Goal: Complete application form: Complete application form

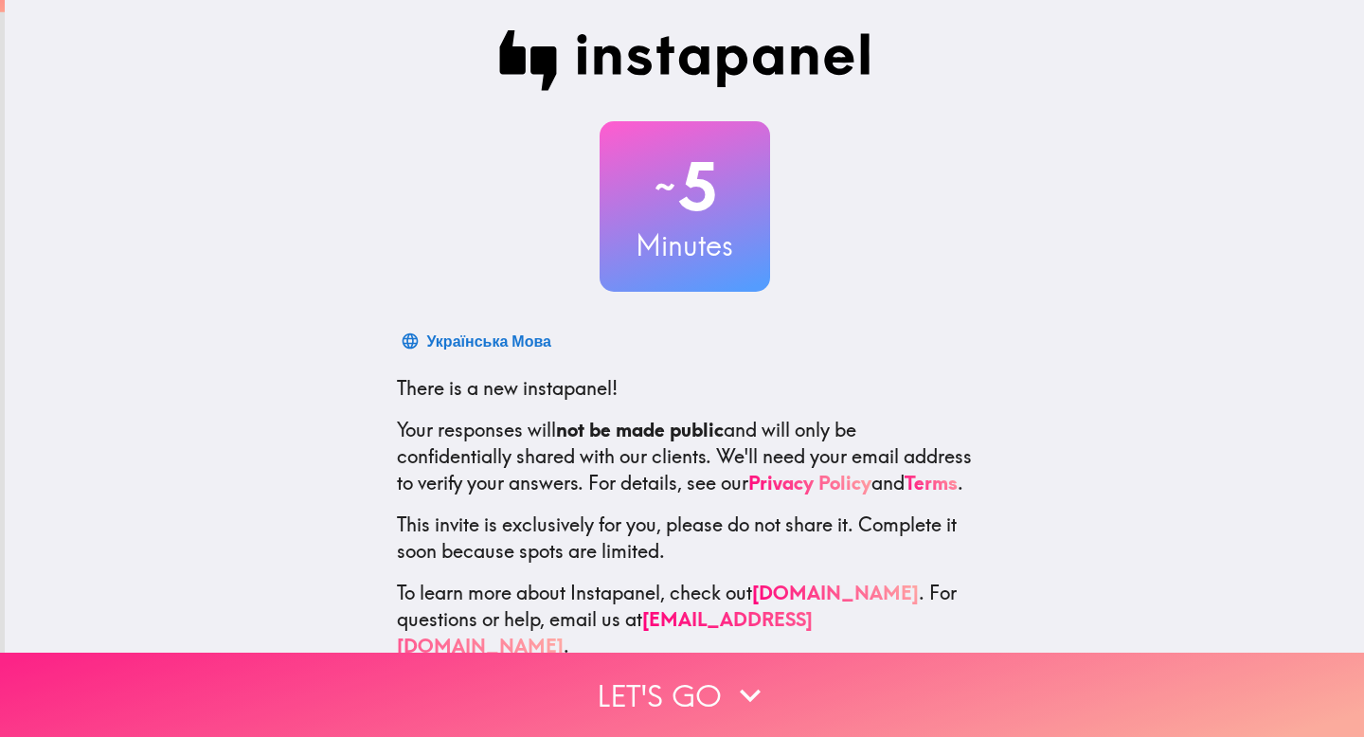
click at [562, 682] on button "Let's go" at bounding box center [682, 695] width 1364 height 84
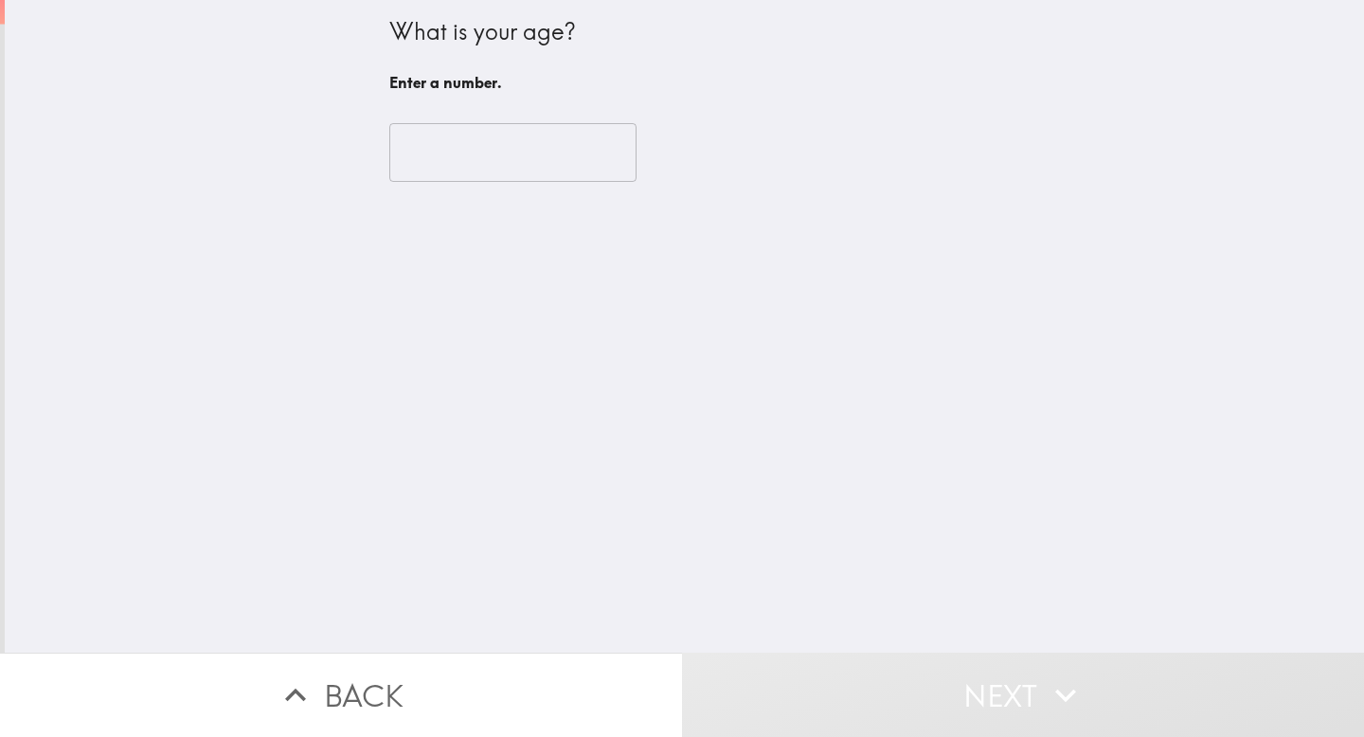
click at [554, 160] on input "number" at bounding box center [512, 152] width 247 height 59
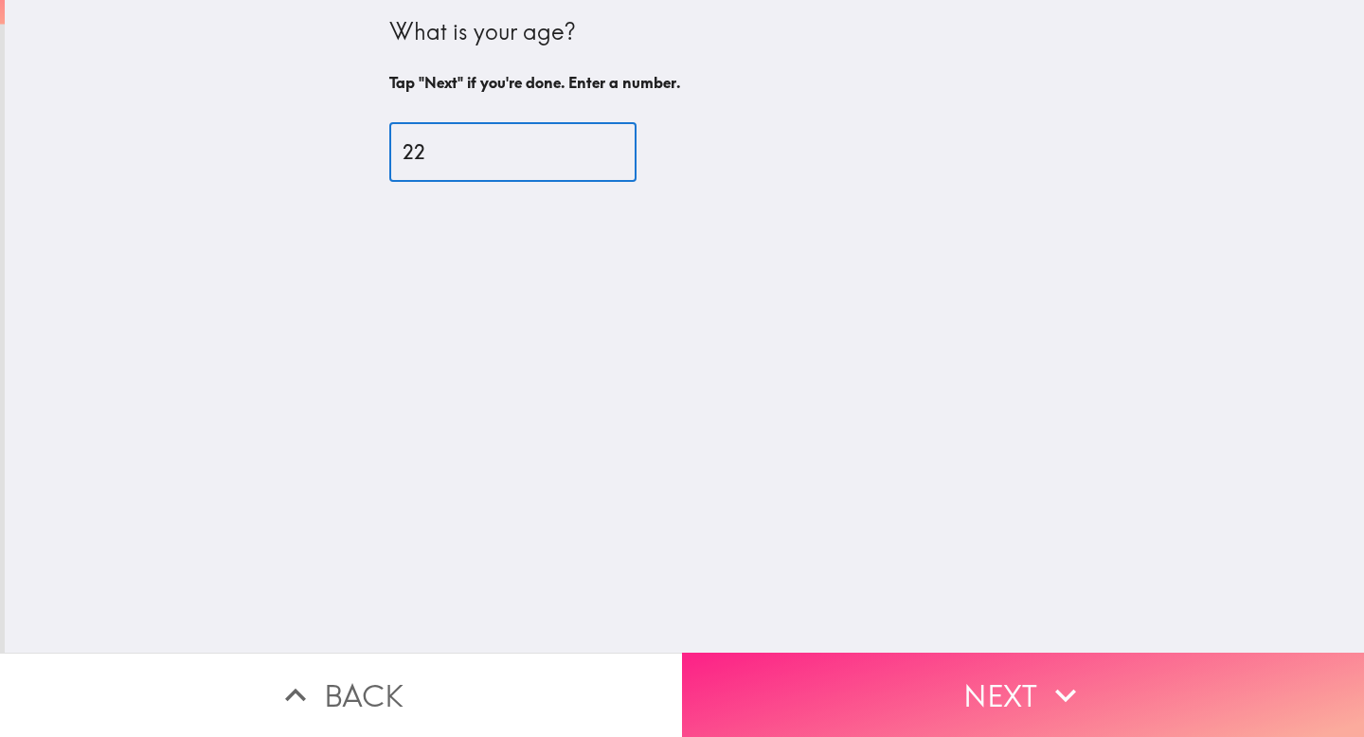
type input "22"
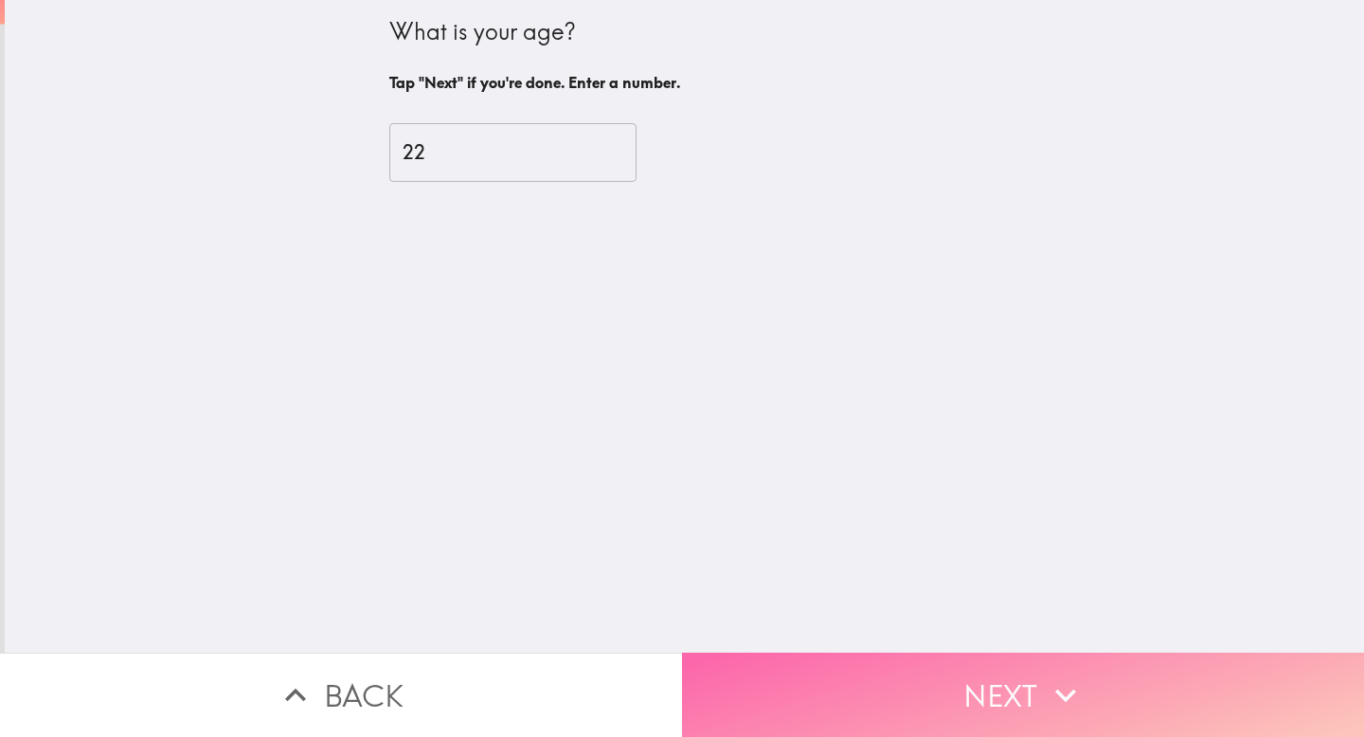
click at [917, 693] on button "Next" at bounding box center [1023, 695] width 682 height 84
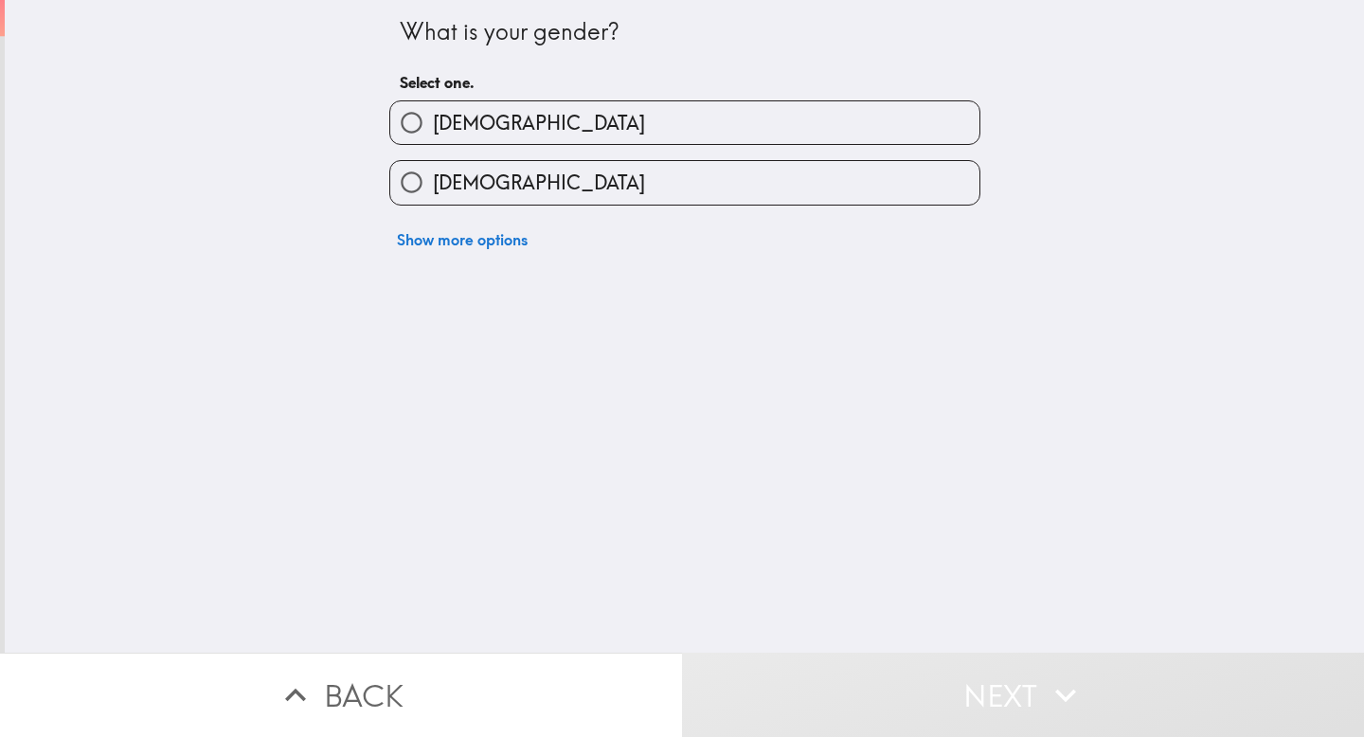
click at [690, 140] on label "[DEMOGRAPHIC_DATA]" at bounding box center [684, 122] width 589 height 43
click at [433, 140] on input "[DEMOGRAPHIC_DATA]" at bounding box center [411, 122] width 43 height 43
radio input "true"
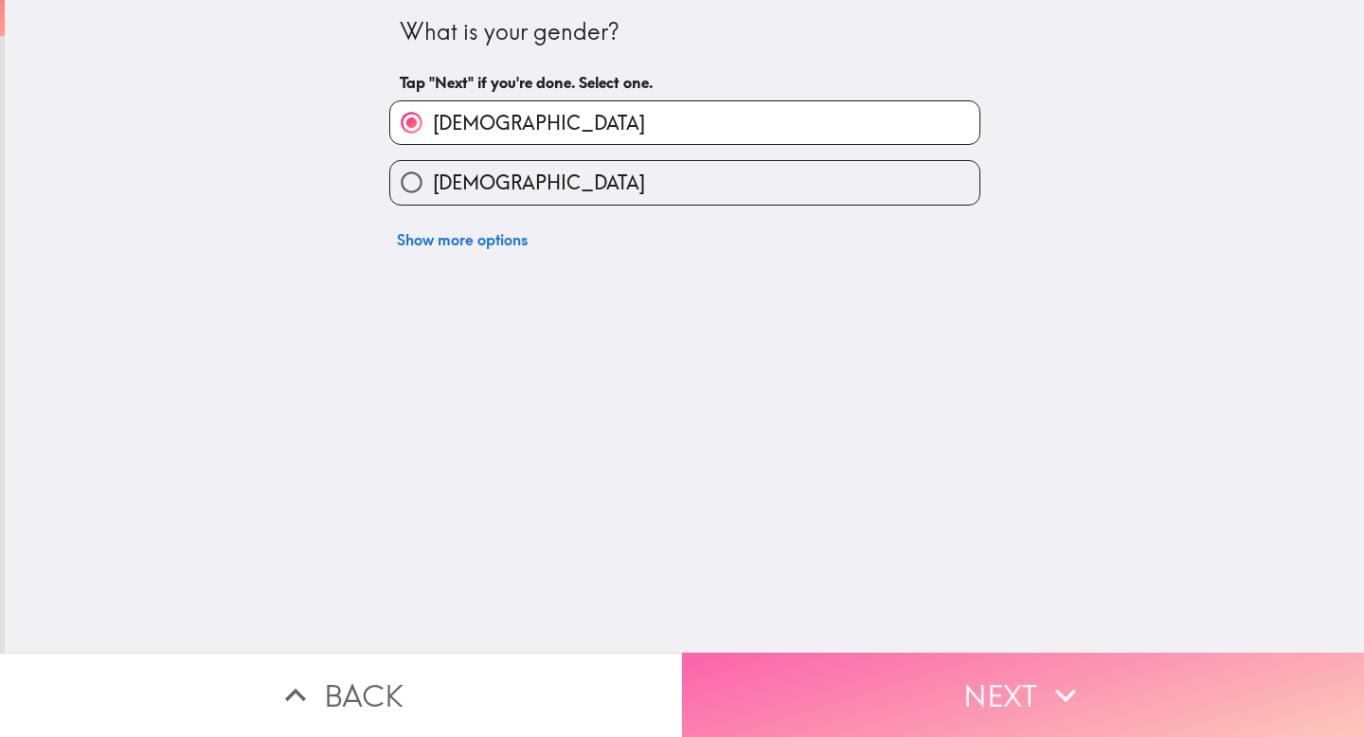
click at [870, 665] on button "Next" at bounding box center [1023, 695] width 682 height 84
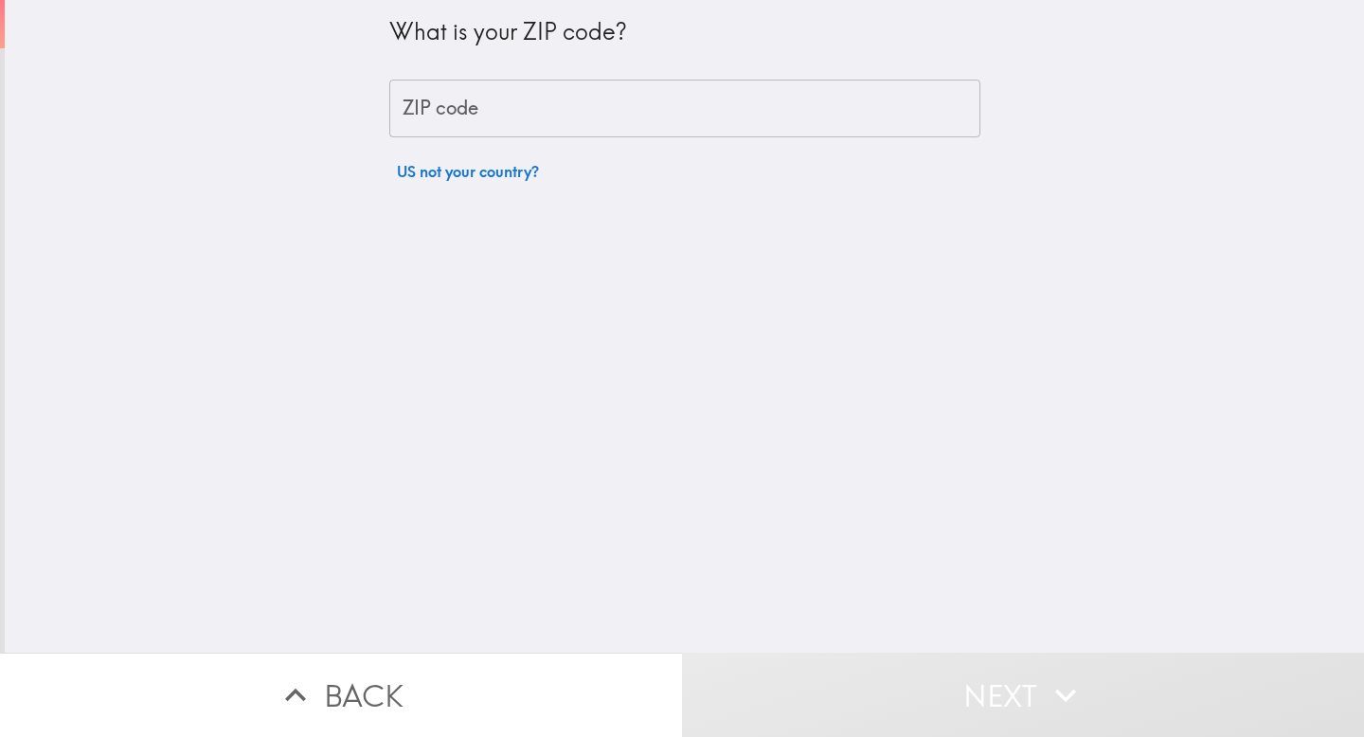
click at [558, 147] on div "What is your ZIP code? ZIP code ZIP code US not your country?" at bounding box center [684, 95] width 591 height 190
click at [542, 132] on input "ZIP code" at bounding box center [684, 109] width 591 height 59
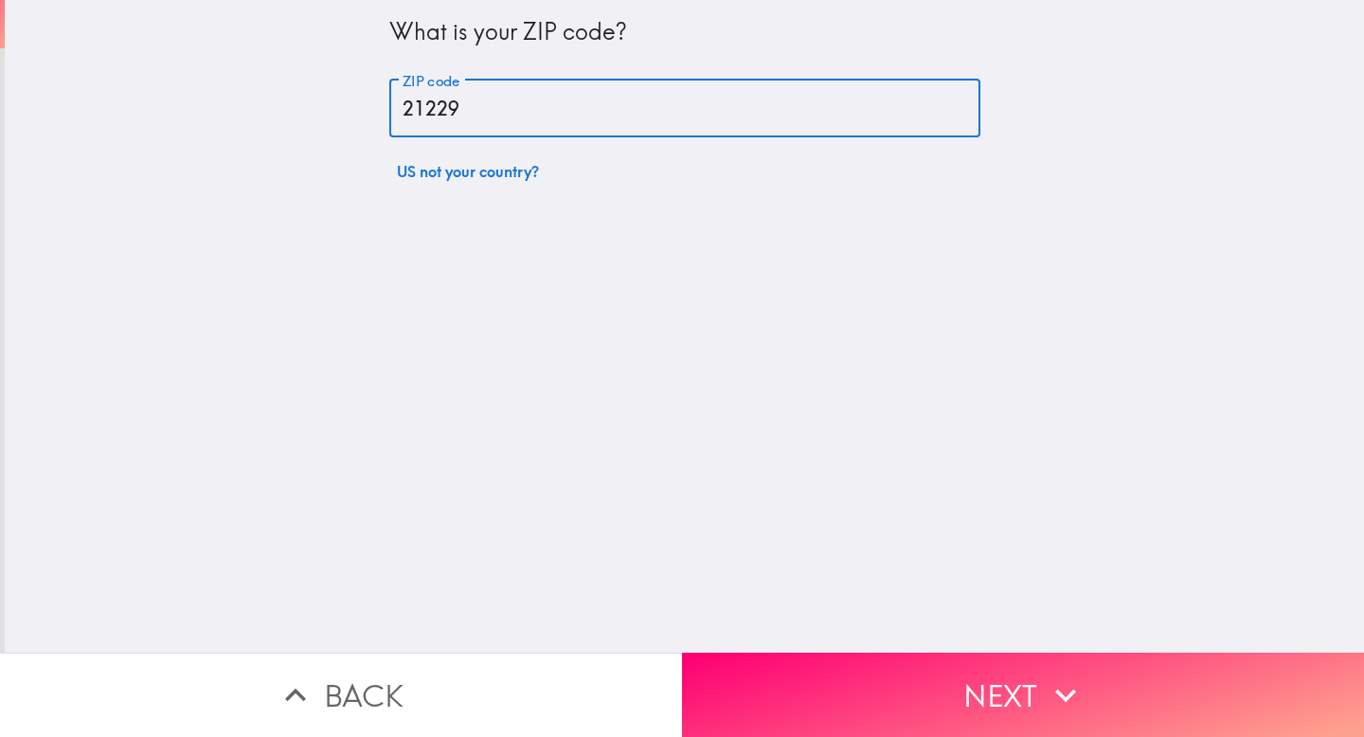
type input "21229"
click at [841, 736] on button "Next" at bounding box center [1023, 695] width 682 height 84
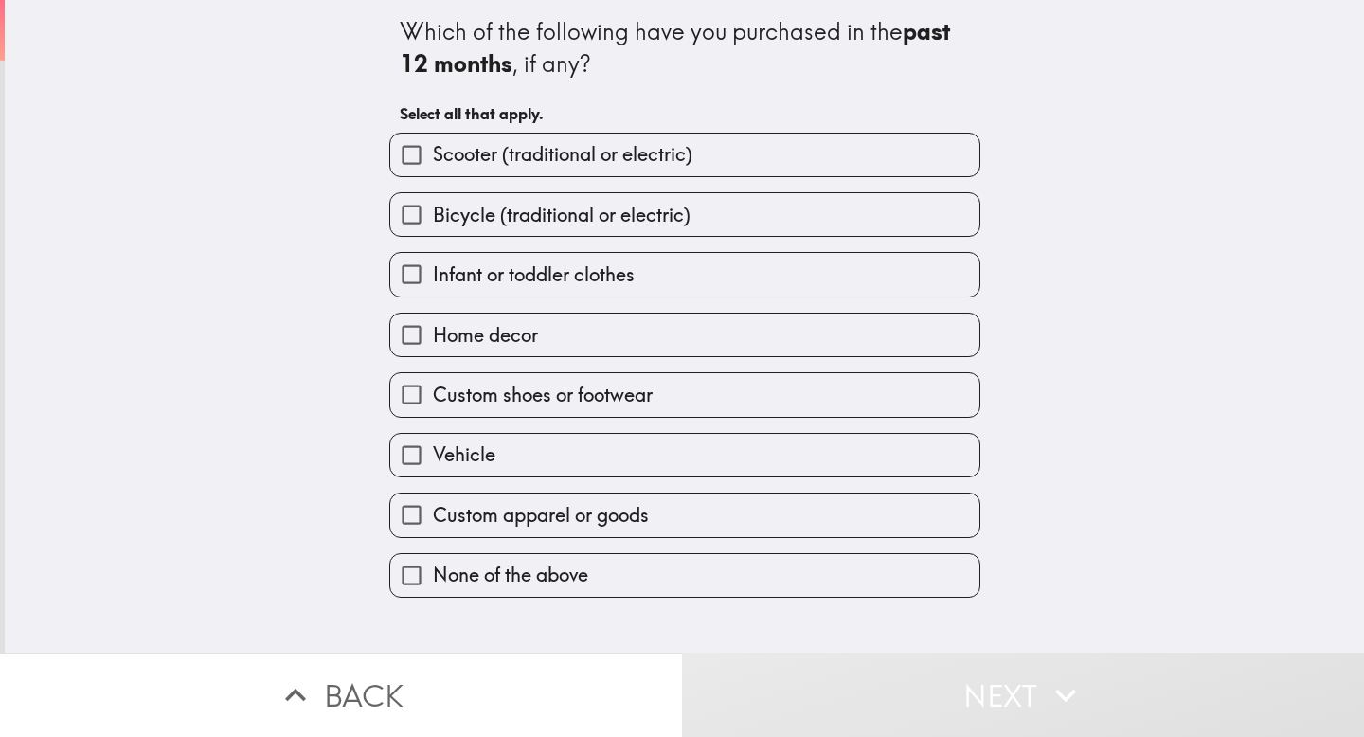
click at [662, 187] on div "Bicycle (traditional or electric)" at bounding box center [677, 207] width 606 height 60
click at [661, 196] on label "Bicycle (traditional or electric)" at bounding box center [684, 214] width 589 height 43
click at [433, 196] on input "Bicycle (traditional or electric)" at bounding box center [411, 214] width 43 height 43
checkbox input "true"
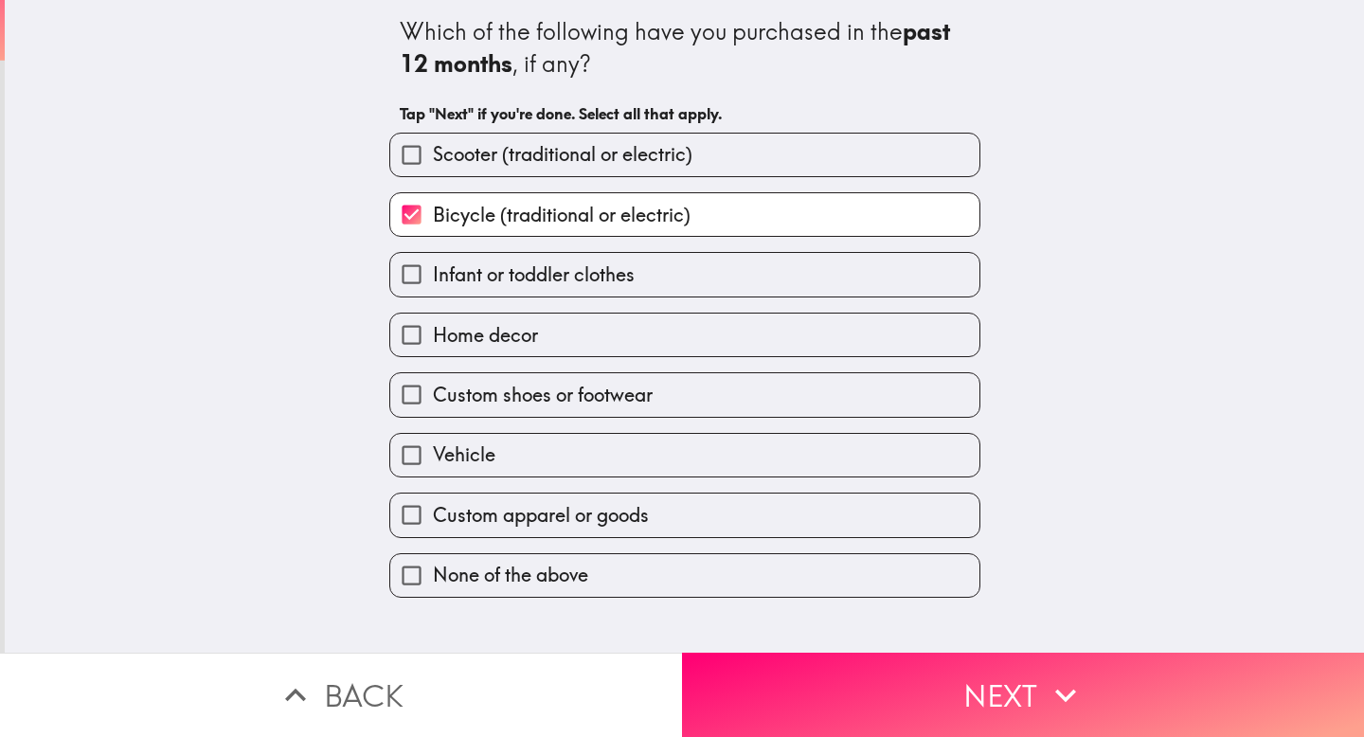
click at [660, 142] on span "Scooter (traditional or electric)" at bounding box center [563, 154] width 260 height 27
click at [433, 142] on input "Scooter (traditional or electric)" at bounding box center [411, 155] width 43 height 43
checkbox input "true"
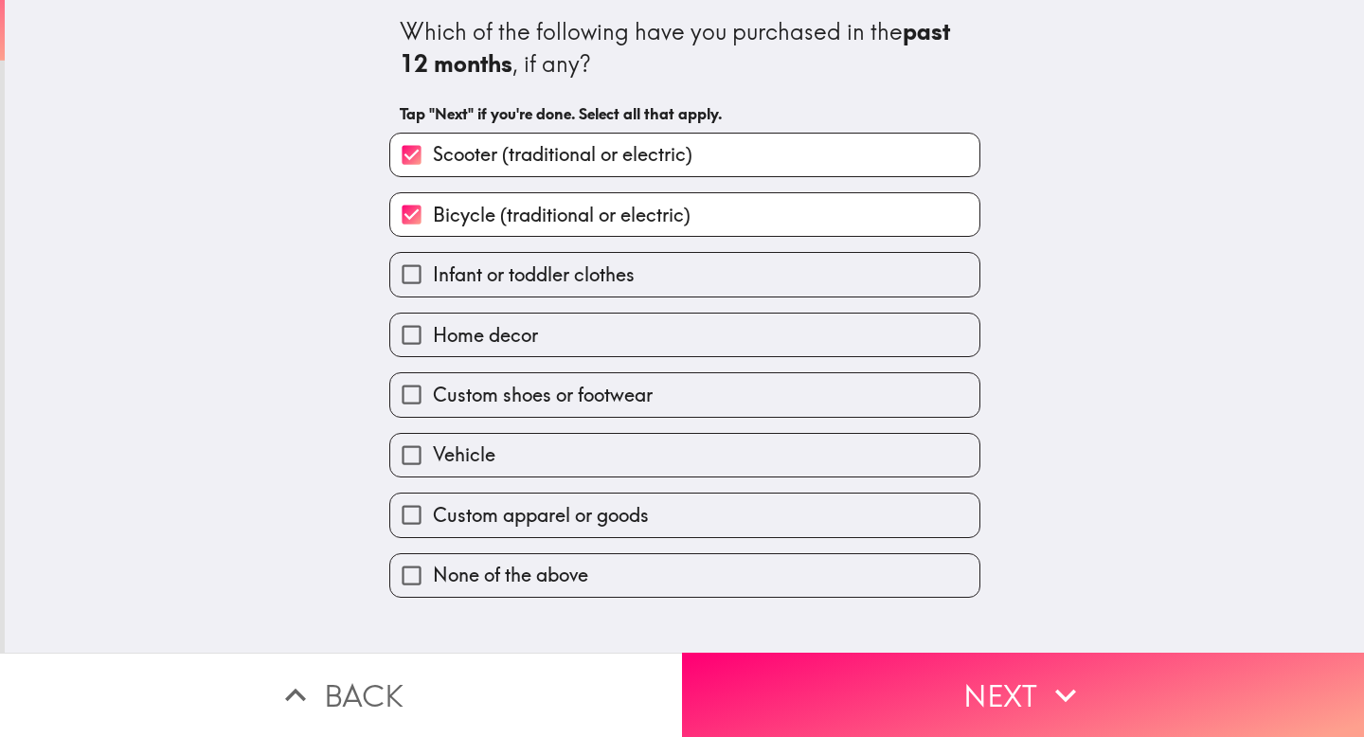
click at [620, 381] on label "Custom shoes or footwear" at bounding box center [684, 394] width 589 height 43
click at [433, 381] on input "Custom shoes or footwear" at bounding box center [411, 394] width 43 height 43
checkbox input "true"
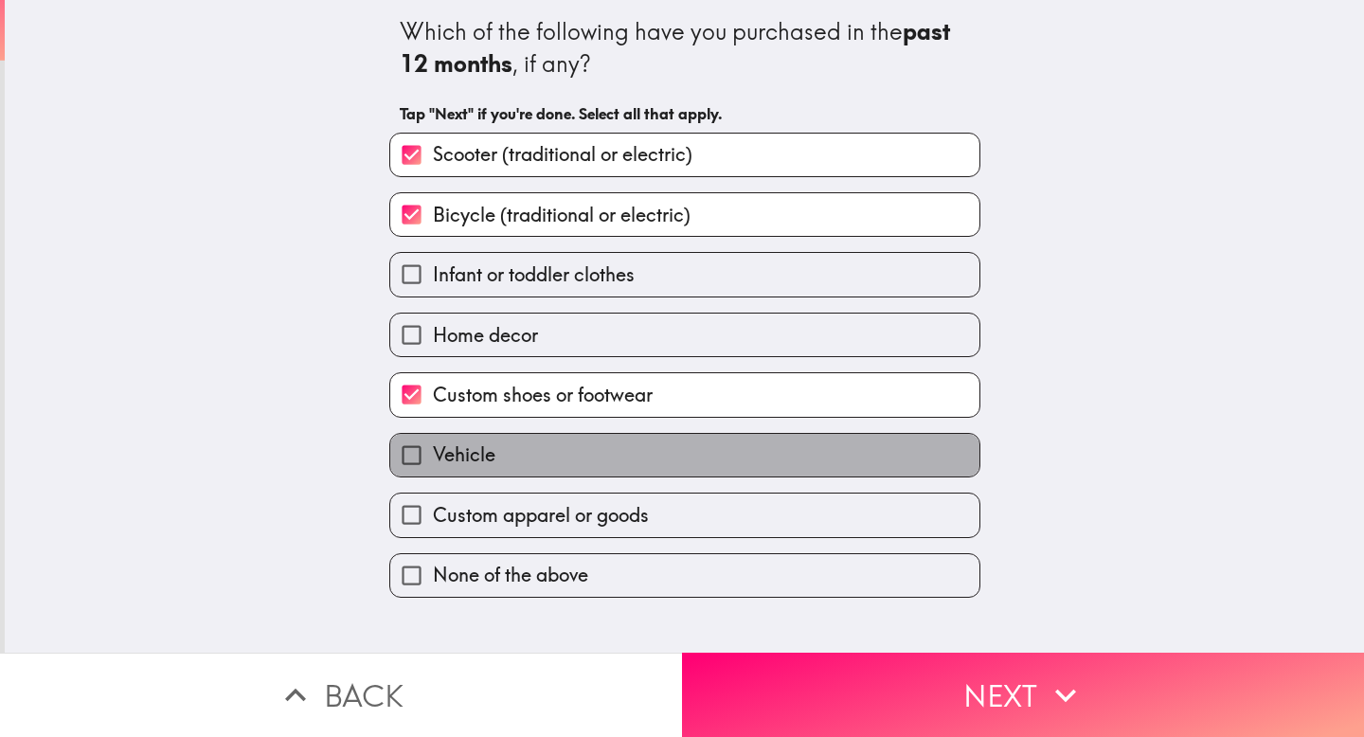
click at [620, 473] on label "Vehicle" at bounding box center [684, 455] width 589 height 43
click at [433, 473] on input "Vehicle" at bounding box center [411, 455] width 43 height 43
checkbox input "true"
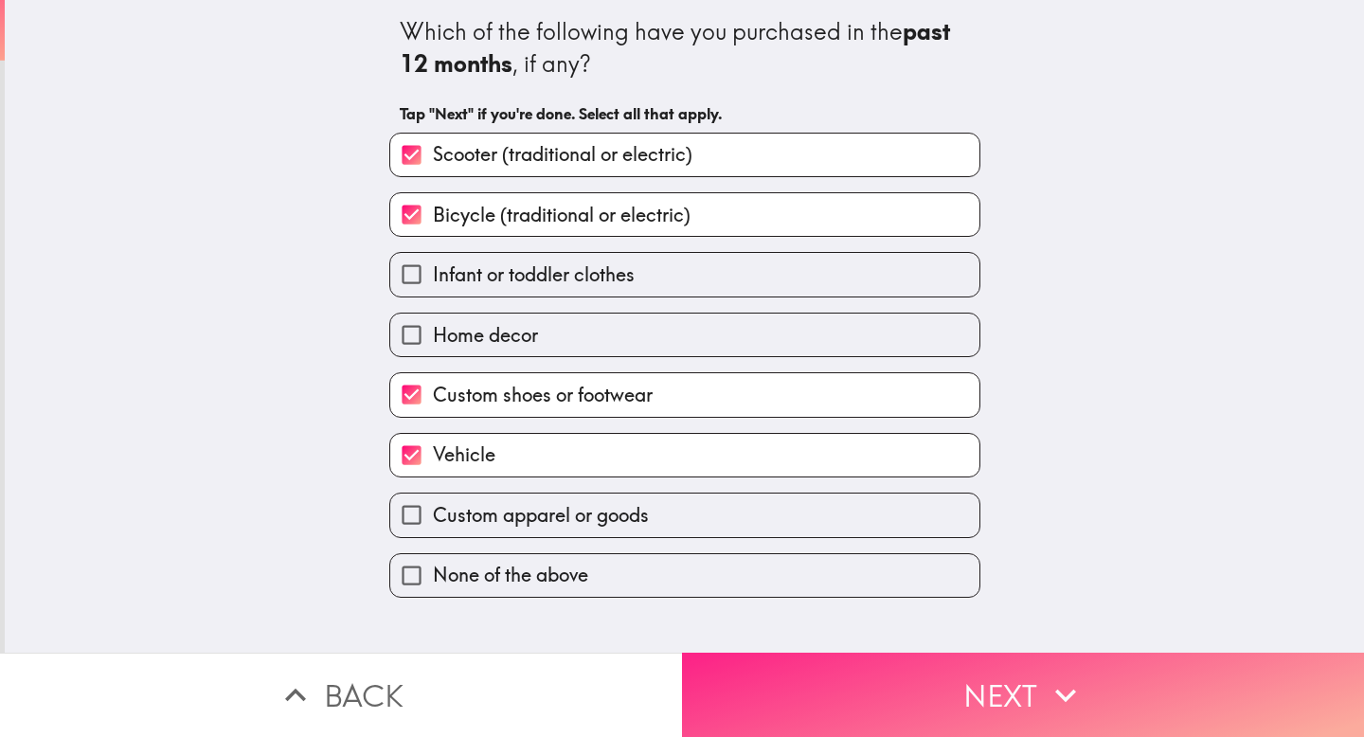
click at [798, 709] on button "Next" at bounding box center [1023, 695] width 682 height 84
